Goal: Transaction & Acquisition: Book appointment/travel/reservation

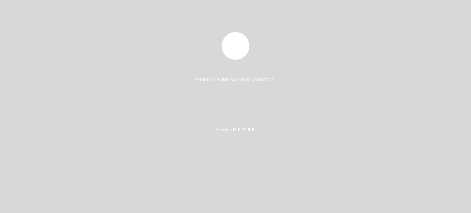
select select "pt"
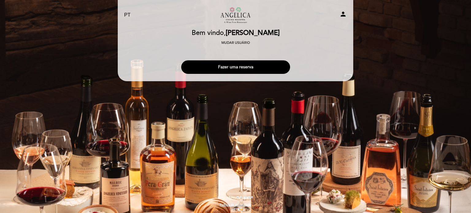
click at [261, 69] on button "Fazer uma reserva" at bounding box center [235, 66] width 109 height 13
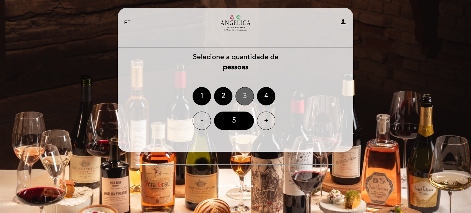
click at [253, 98] on div "3" at bounding box center [245, 96] width 18 height 18
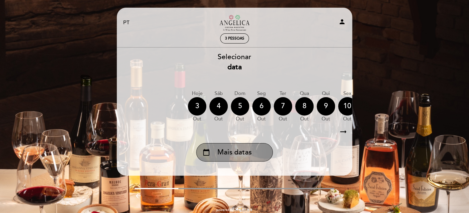
click at [238, 154] on span "Mais datas" at bounding box center [234, 153] width 34 height 10
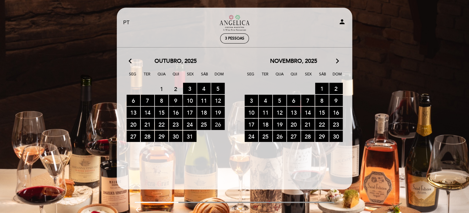
click at [213, 124] on span "26 RESERVAS DISPONÍVEIS" at bounding box center [217, 124] width 13 height 11
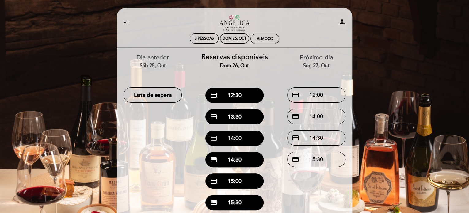
click at [236, 136] on button "credit_card 14:00" at bounding box center [234, 138] width 58 height 15
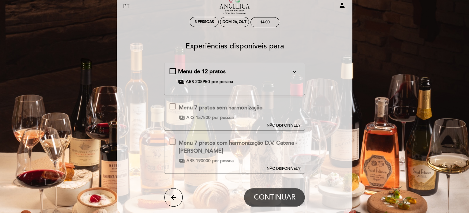
scroll to position [31, 0]
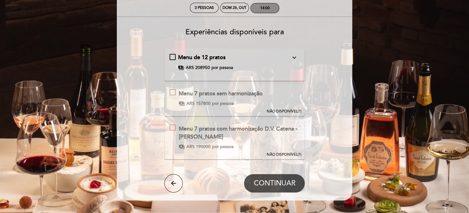
click at [263, 8] on div "14:00" at bounding box center [265, 8] width 10 height 5
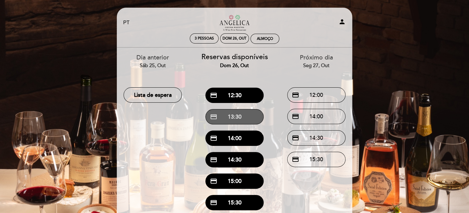
click at [240, 115] on button "credit_card 13:30" at bounding box center [234, 116] width 58 height 15
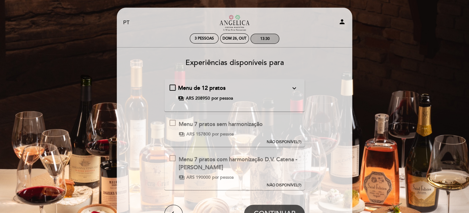
click at [264, 36] on div "13:30" at bounding box center [265, 39] width 28 height 10
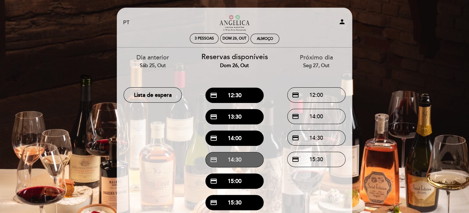
click at [237, 162] on button "credit_card 14:30" at bounding box center [234, 159] width 58 height 15
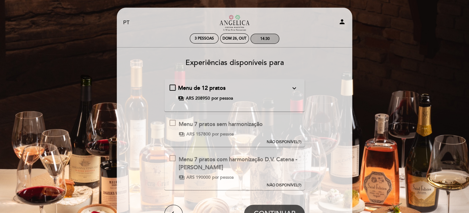
click at [269, 34] on div "14:30" at bounding box center [265, 39] width 28 height 10
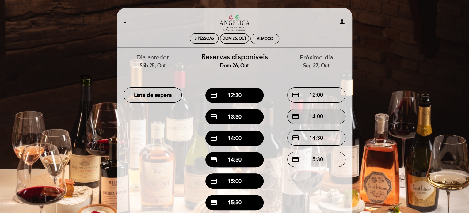
click at [321, 114] on button "credit_card 14:00" at bounding box center [316, 116] width 58 height 15
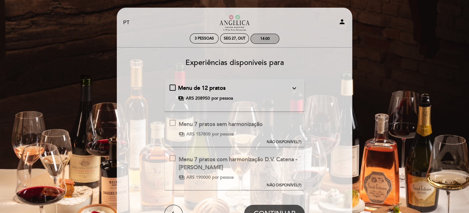
click at [266, 35] on div "14:00" at bounding box center [265, 39] width 28 height 10
